Goal: Book appointment/travel/reservation

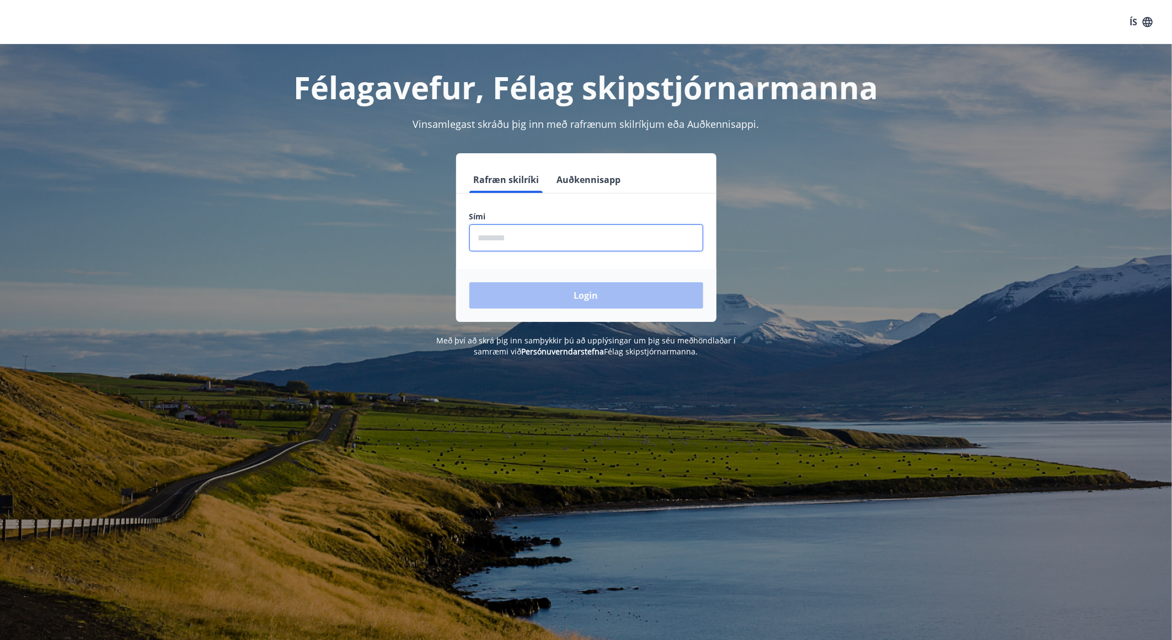
click at [574, 237] on input "phone" at bounding box center [586, 237] width 234 height 27
type input "********"
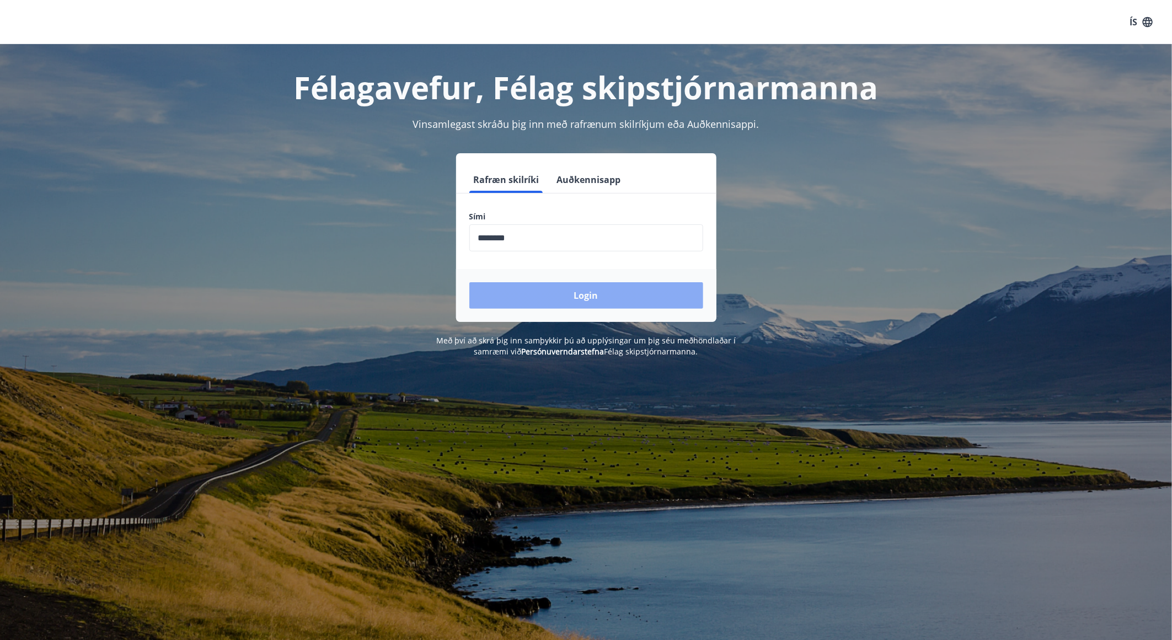
click at [561, 294] on button "Login" at bounding box center [586, 295] width 234 height 26
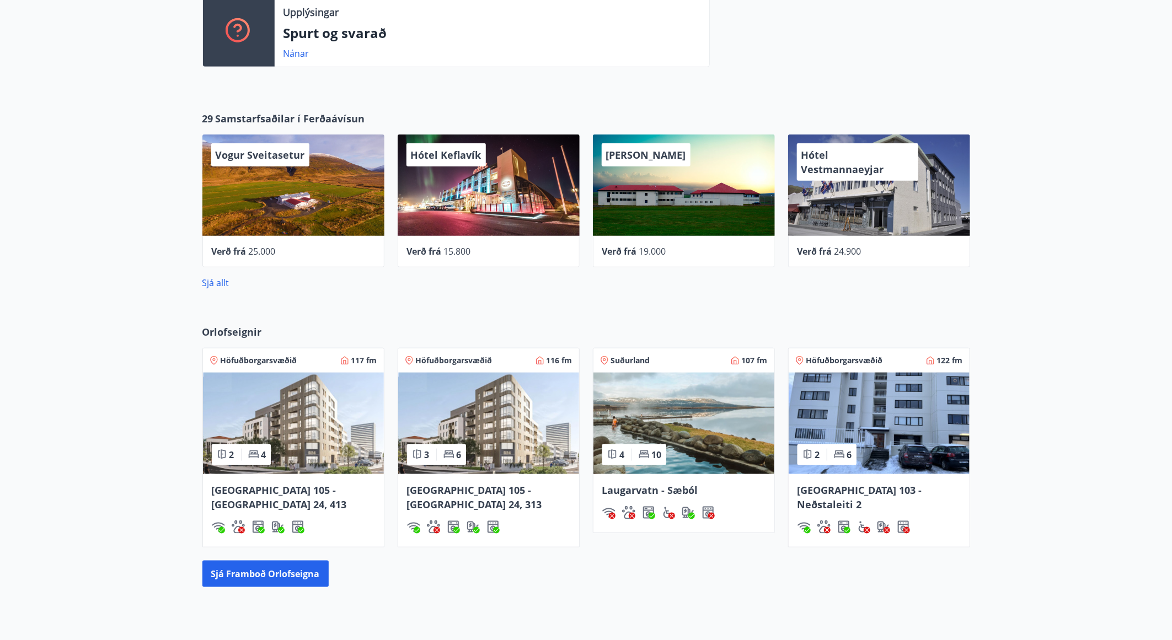
scroll to position [489, 0]
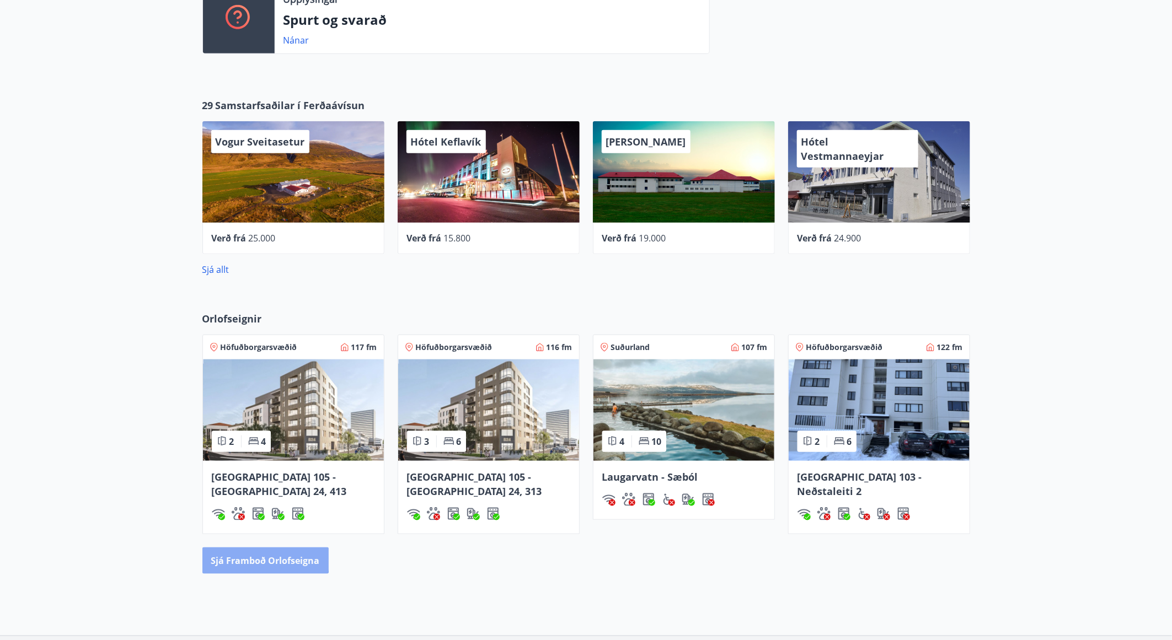
click at [258, 548] on button "Sjá framboð orlofseigna" at bounding box center [265, 561] width 126 height 26
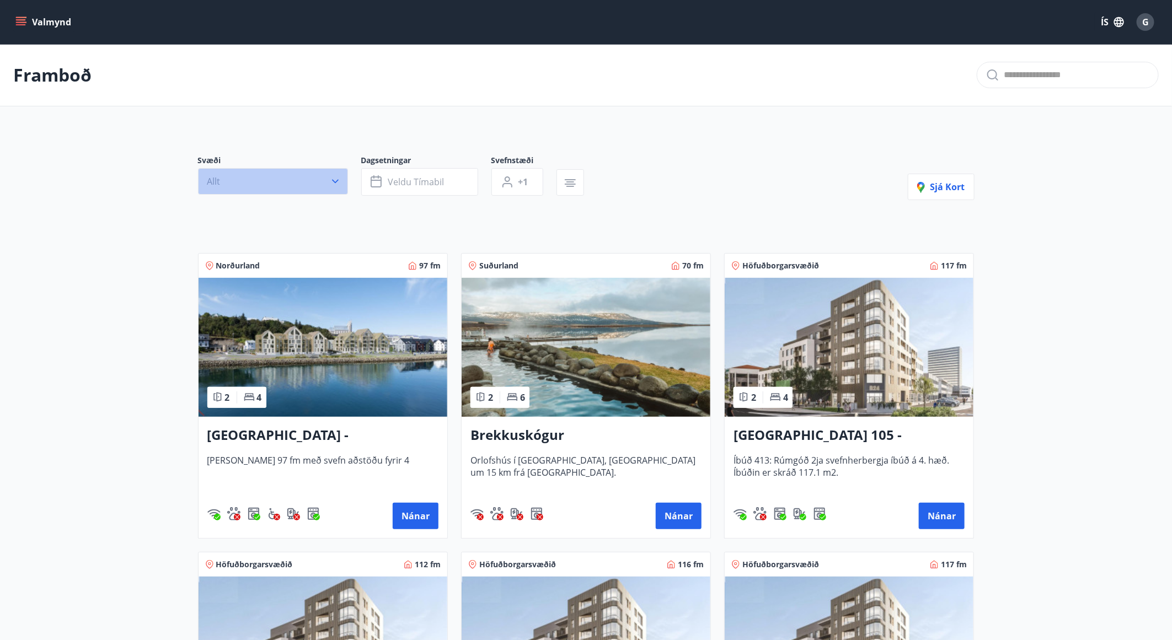
click at [343, 179] on button "Allt" at bounding box center [273, 181] width 150 height 26
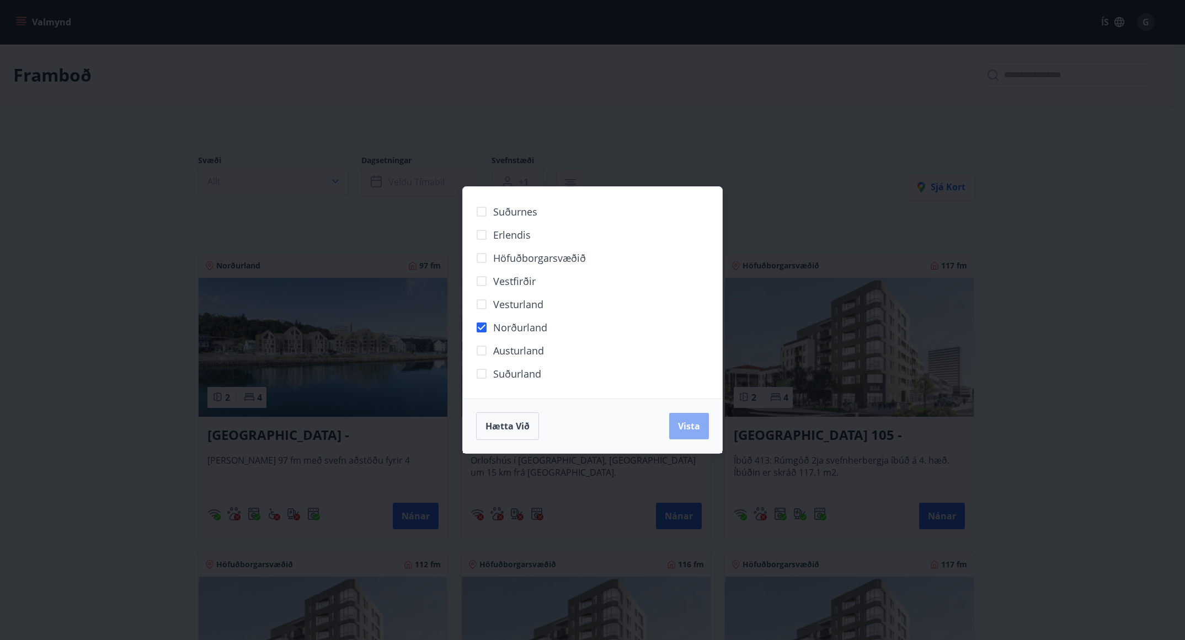
click at [703, 425] on button "Vista" at bounding box center [689, 426] width 40 height 26
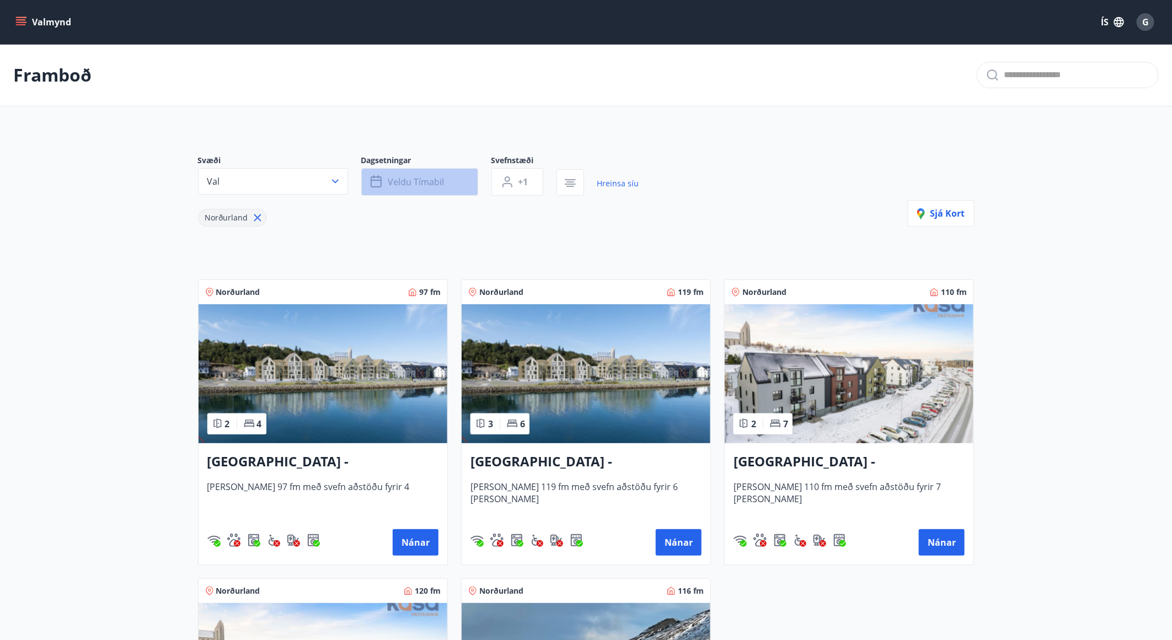
click at [427, 188] on button "Veldu tímabil" at bounding box center [419, 182] width 117 height 28
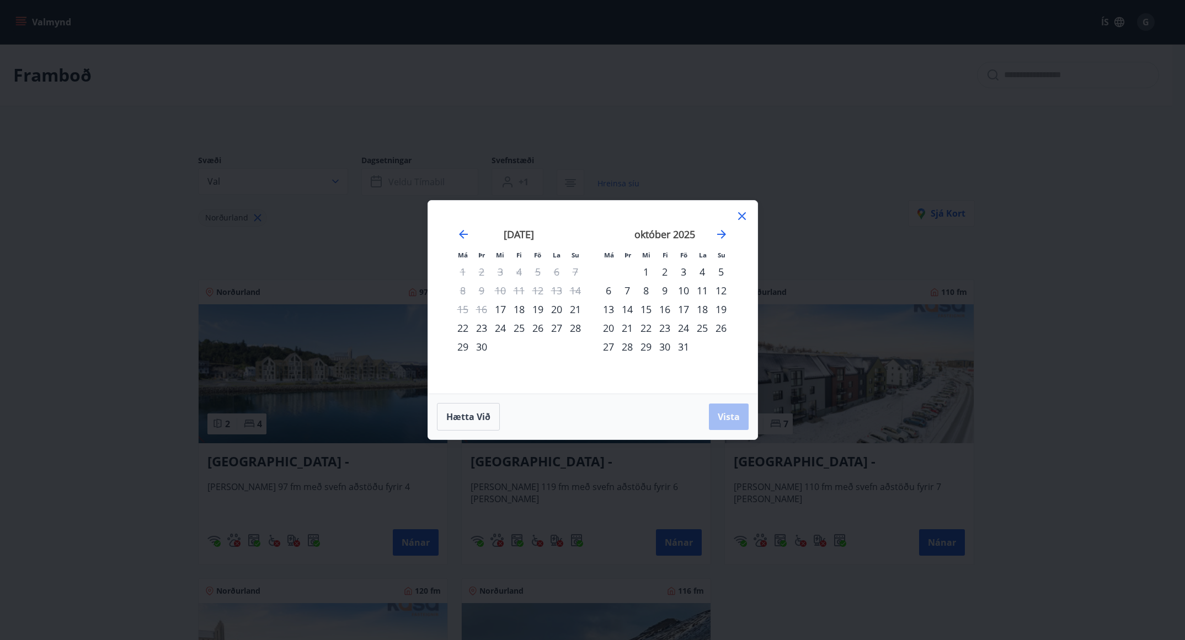
click at [519, 308] on div "18" at bounding box center [519, 309] width 19 height 19
click at [536, 310] on div "19" at bounding box center [537, 309] width 19 height 19
click at [732, 412] on span "Vista" at bounding box center [728, 417] width 22 height 12
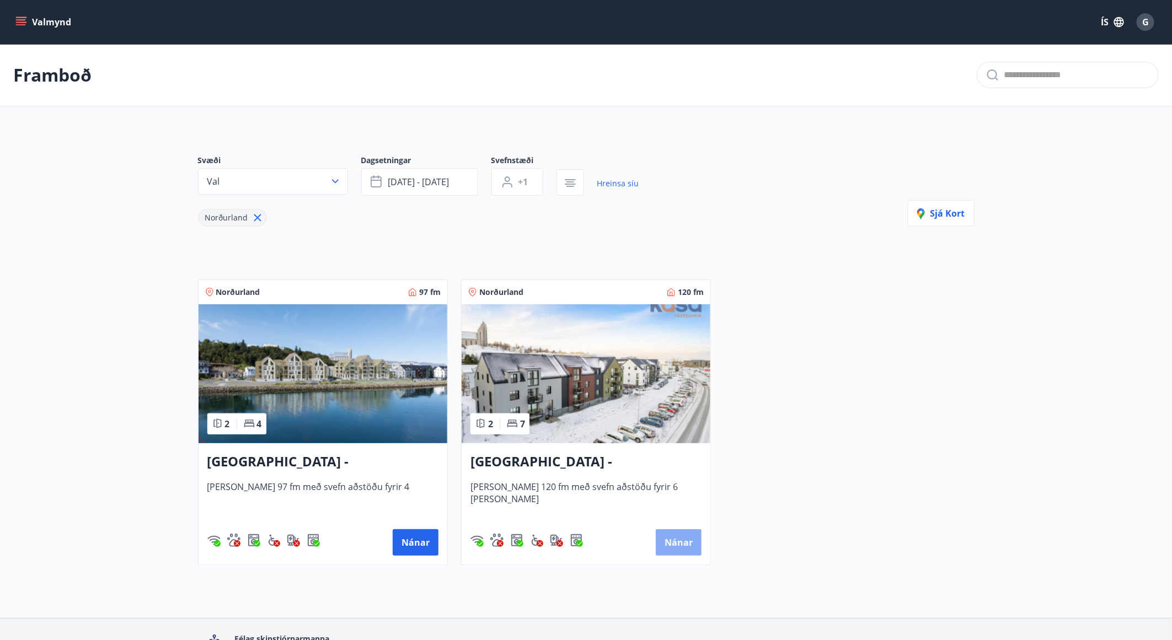
click at [667, 532] on button "Nánar" at bounding box center [679, 542] width 46 height 26
